Goal: Information Seeking & Learning: Get advice/opinions

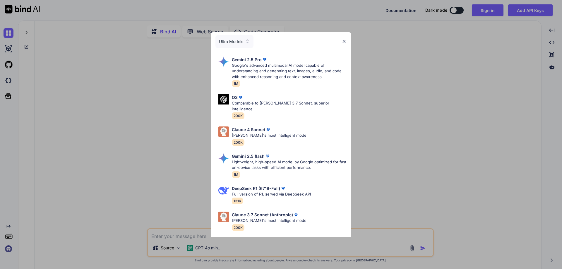
type textarea "x"
click at [344, 39] on img at bounding box center [344, 41] width 5 height 5
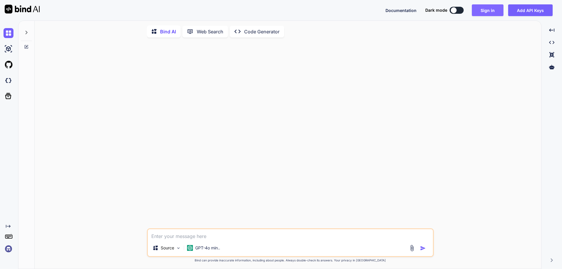
click at [480, 13] on button "Sign in" at bounding box center [488, 10] width 32 height 12
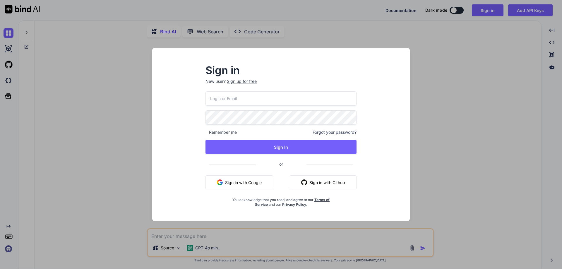
click at [287, 100] on input "email" at bounding box center [281, 98] width 151 height 14
paste input "[EMAIL_ADDRESS][DOMAIN_NAME]"
type input "[EMAIL_ADDRESS][DOMAIN_NAME]"
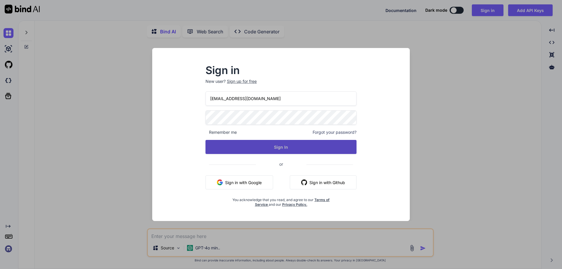
click at [293, 146] on button "Sign In" at bounding box center [281, 147] width 151 height 14
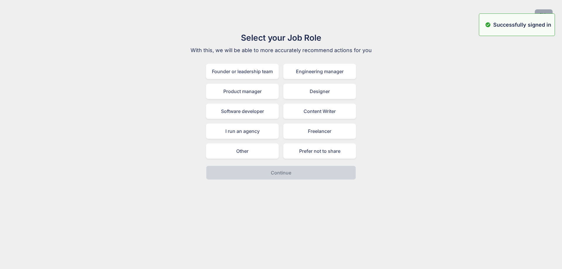
click at [548, 12] on button "Skip" at bounding box center [544, 14] width 18 height 11
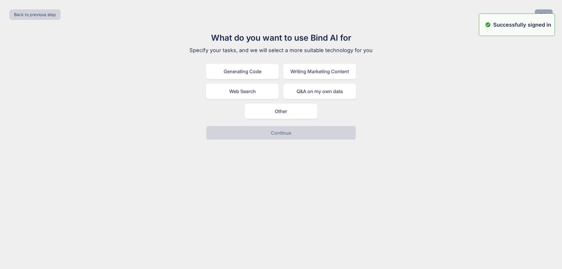
click at [548, 12] on button "Skip" at bounding box center [544, 14] width 18 height 11
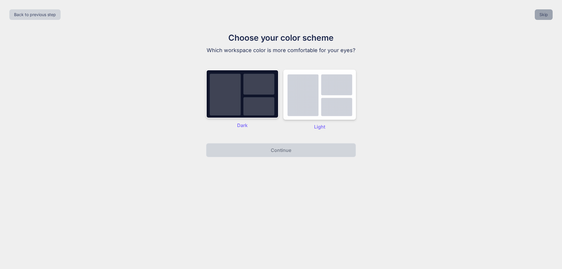
click at [548, 12] on button "Skip" at bounding box center [544, 14] width 18 height 11
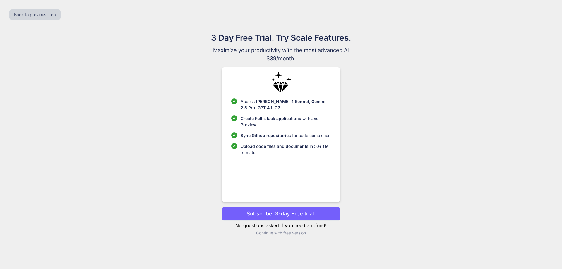
click at [290, 234] on p "Continue with free version" at bounding box center [281, 233] width 118 height 6
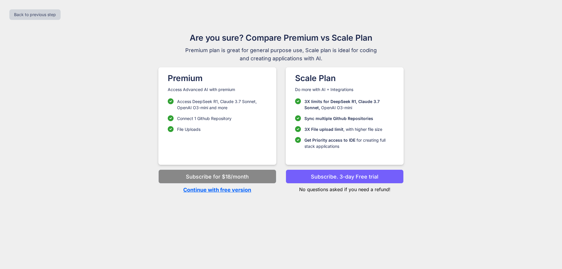
click at [225, 191] on p "Continue with free version" at bounding box center [217, 190] width 118 height 8
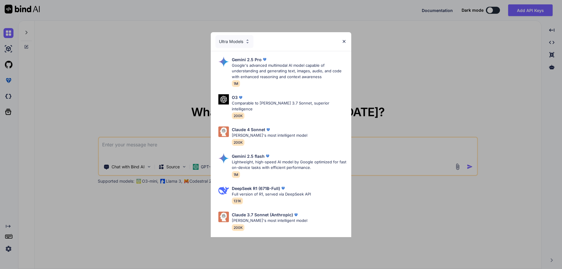
click at [346, 41] on img at bounding box center [344, 41] width 5 height 5
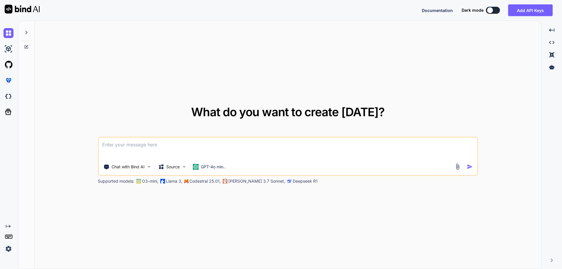
click at [189, 148] on textarea at bounding box center [288, 149] width 379 height 22
type textarea "x"
type textarea "/"
type textarea "x"
type textarea "//"
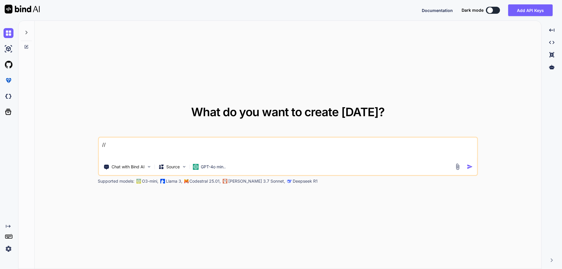
type textarea "x"
type textarea "//o"
type textarea "x"
type textarea "//op"
type textarea "x"
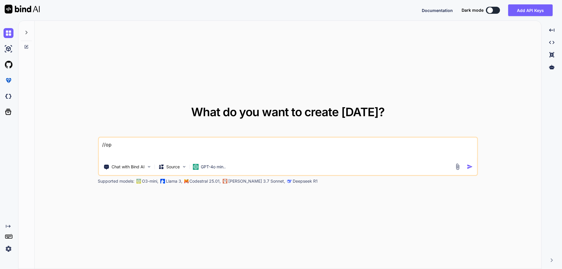
type textarea "//opt"
type textarea "x"
type textarea "//opti"
type textarea "x"
type textarea "//optim"
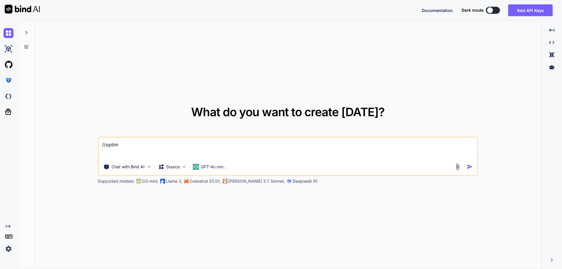
type textarea "x"
type textarea "//optimi"
type textarea "x"
type textarea "//optimis"
type textarea "x"
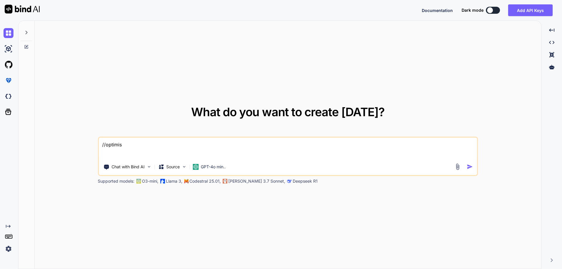
type textarea "//optimise"
type textarea "x"
type textarea "//optimise"
type textarea "x"
type textarea "//optimise t"
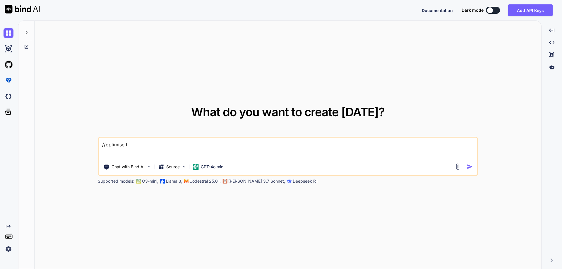
type textarea "x"
type textarea "//optimise th"
type textarea "x"
type textarea "//optimise the"
type textarea "x"
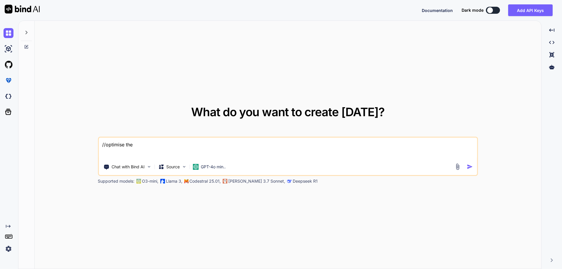
type textarea "//optimise the"
type textarea "x"
type textarea "//optimise the b"
type textarea "x"
type textarea "//optimise the be"
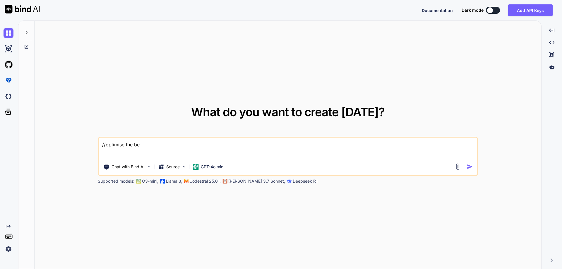
type textarea "x"
type textarea "//optimise the bel"
type textarea "x"
type textarea "//optimise the belo"
type textarea "x"
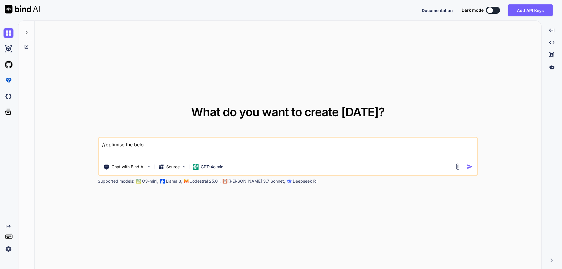
type textarea "//optimise the below"
type textarea "x"
type textarea "//optimise the below"
type textarea "x"
type textarea "//optimise the below s"
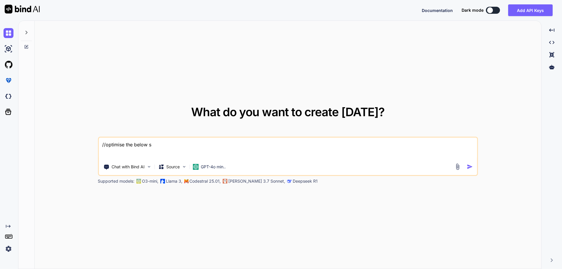
type textarea "x"
type textarea "//optimise the below st"
type textarea "x"
type textarea "//optimise the below stor"
type textarea "x"
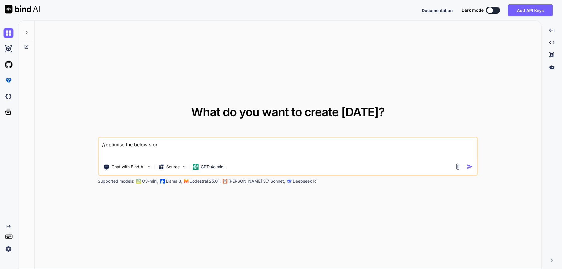
type textarea "//optimise the below store"
type textarea "x"
type textarea "//optimise the below stored"
type textarea "x"
type textarea "//optimise the below stored p"
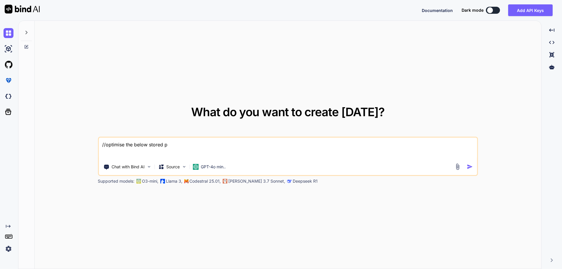
type textarea "x"
type textarea "//optimise the below stored po"
type textarea "x"
type textarea "//optimise the below stored por"
type textarea "x"
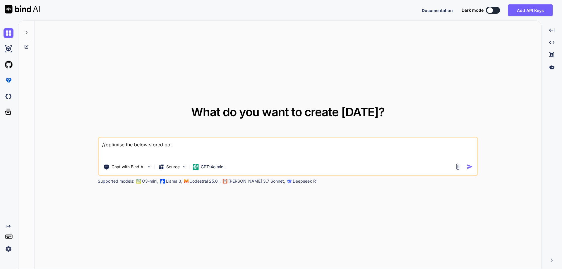
type textarea "//optimise the below stored po"
type textarea "x"
type textarea "//optimise the below stored p"
type textarea "x"
type textarea "//optimise the below stored pr"
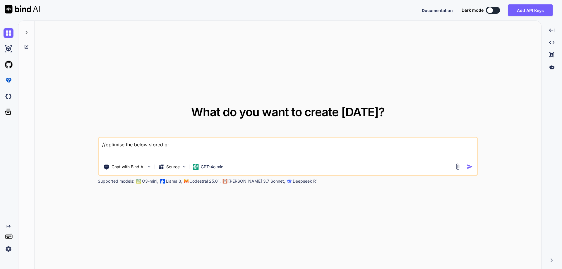
type textarea "x"
type textarea "//optimise the below stored pro"
type textarea "x"
type textarea "//optimise the below stored proc"
type textarea "x"
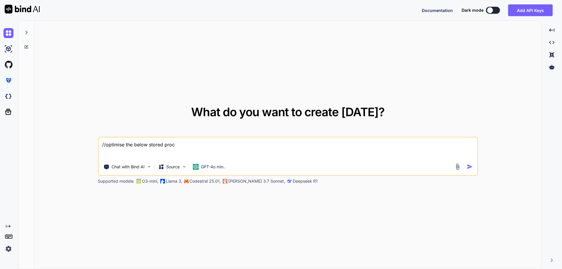
type textarea "//optimise the below stored proce"
type textarea "x"
type textarea "//optimise the below stored proced"
type textarea "x"
type textarea "//optimise the below stored procedu"
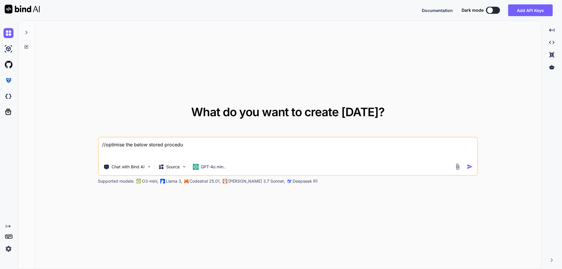
type textarea "x"
type textarea "//optimise the below stored procedur"
type textarea "x"
type textarea "//optimise the below stored procedure"
type textarea "x"
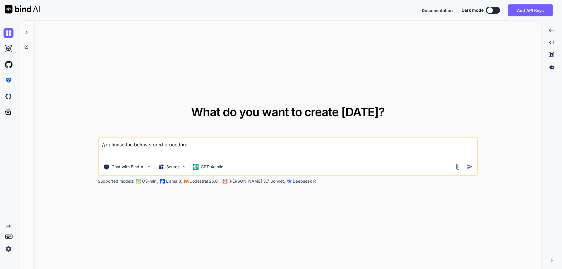
type textarea "//optimise the below stored procedure"
type textarea "x"
type textarea "//optimise the below stored procedure"
paste textarea "[EMAIL_ADDRESS][DOMAIN_NAME]"
type textarea "x"
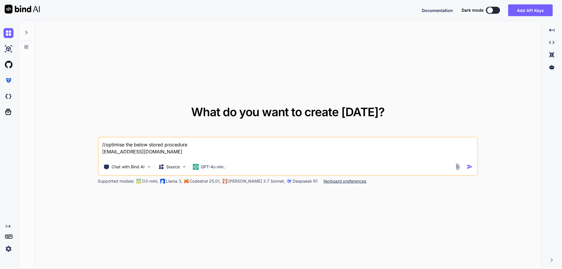
type textarea "//optimise the below stored procedure [EMAIL_ADDRESS][DOMAIN_NAME]"
type textarea "x"
paste textarea "ALTER PROCEDURE [dbo].[RECALC_SALDOS_ART_IN] @V_ARTICULO_ID INT = 0 AS BEGIN SE…"
type textarea "//optimise the below stored procedure ALTER PROCEDURE [dbo].[RECALC_SALDOS_ART_…"
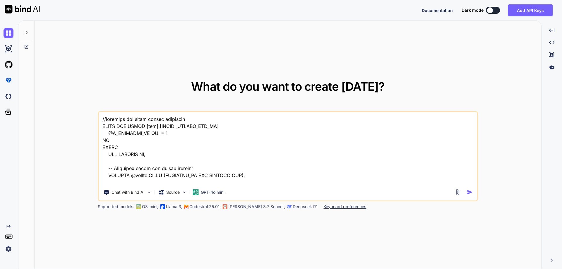
scroll to position [282, 0]
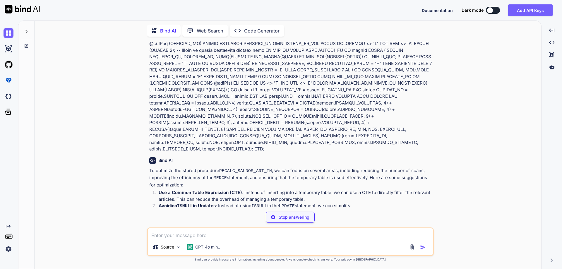
scroll to position [41, 0]
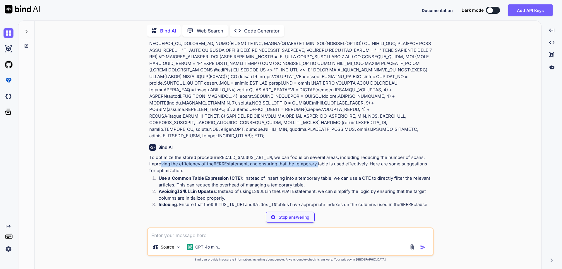
drag, startPoint x: 161, startPoint y: 163, endPoint x: 318, endPoint y: 165, distance: 156.7
click at [318, 165] on p "To optimize the stored procedure RECALC_SALDOS_ART_IN , we can focus on several…" at bounding box center [290, 164] width 283 height 20
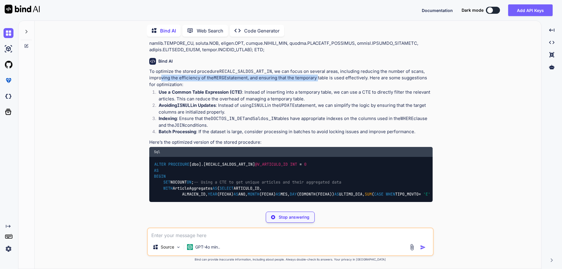
scroll to position [129, 0]
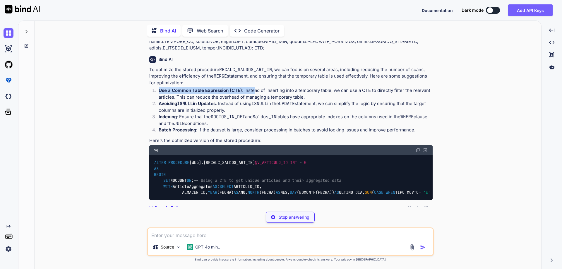
drag, startPoint x: 158, startPoint y: 90, endPoint x: 254, endPoint y: 90, distance: 95.5
click at [254, 90] on li "Use a Common Table Expression (CTE) : Instead of inserting into a temporary tab…" at bounding box center [293, 93] width 279 height 13
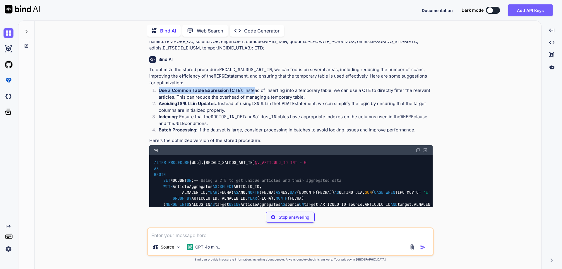
scroll to position [158, 0]
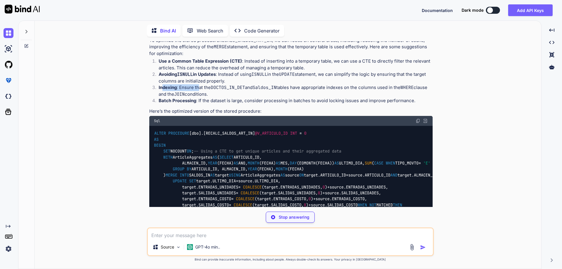
drag, startPoint x: 163, startPoint y: 89, endPoint x: 206, endPoint y: 89, distance: 43.0
click at [201, 89] on p "Indexing : Ensure that the DOCTOS_IN_DET and Saldos_IN tables have appropriate …" at bounding box center [296, 90] width 274 height 13
drag, startPoint x: 228, startPoint y: 90, endPoint x: 244, endPoint y: 89, distance: 15.3
click at [244, 89] on code "DOCTOS_IN_DET" at bounding box center [228, 88] width 34 height 6
drag, startPoint x: 262, startPoint y: 90, endPoint x: 279, endPoint y: 90, distance: 16.4
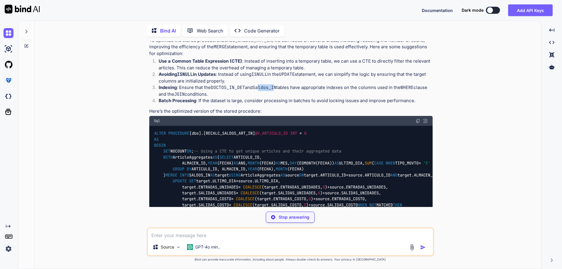
click at [276, 90] on code "Saldos_IN" at bounding box center [265, 88] width 24 height 6
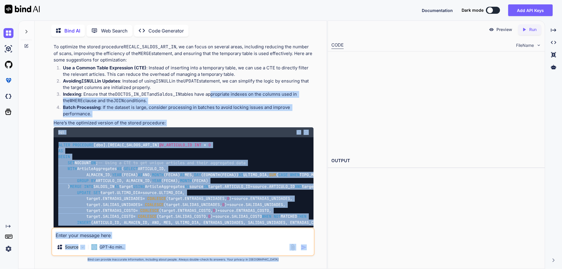
scroll to position [165, 0]
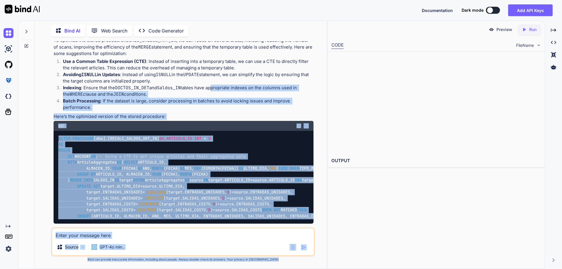
drag, startPoint x: 310, startPoint y: 88, endPoint x: 408, endPoint y: 88, distance: 97.5
click at [408, 88] on div "Bind AI Web Search Created with Pixso. Code Generator You Bind AI To optimize t…" at bounding box center [290, 144] width 544 height 249
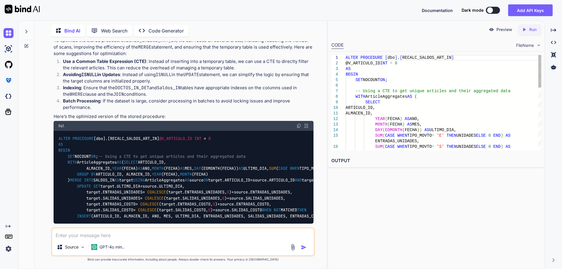
click at [152, 83] on p "Avoiding ISNULL in Updates : Instead of using ISNULL in the UPDATE statement, w…" at bounding box center [188, 77] width 251 height 13
type textarea "x"
drag, startPoint x: 123, startPoint y: 94, endPoint x: 170, endPoint y: 95, distance: 46.3
click at [170, 95] on p "Indexing : Ensure that the DOCTOS_IN_DET and Saldos_IN tables have appropriate …" at bounding box center [188, 91] width 251 height 13
click at [174, 94] on p "Indexing : Ensure that the DOCTOS_IN_DET and Saldos_IN tables have appropriate …" at bounding box center [188, 91] width 251 height 13
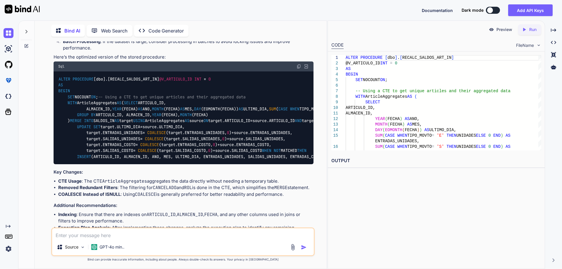
scroll to position [223, 0]
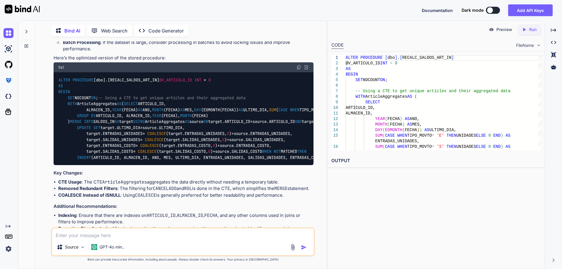
click at [97, 121] on code "ALTER PROCEDURE [dbo].[RECALC_SALDOS_ART_IN] @V_ARTICULO_ID INT = 0 AS BEGIN SE…" at bounding box center [556, 119] width 996 height 84
click at [298, 67] on img at bounding box center [299, 67] width 5 height 5
